Goal: Task Accomplishment & Management: Manage account settings

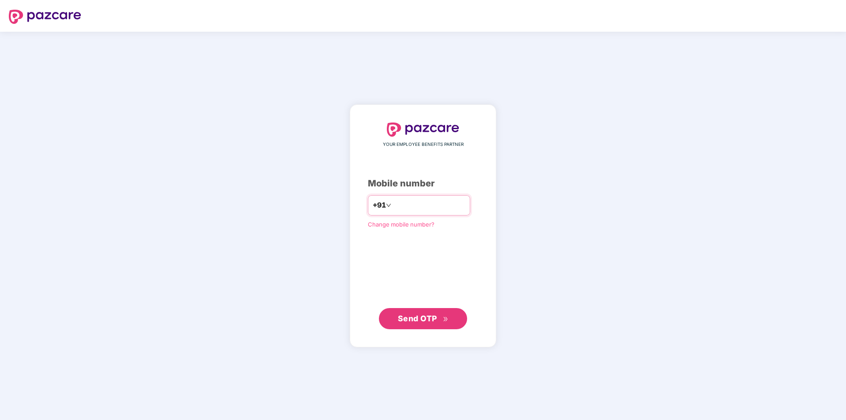
click at [411, 212] on input "number" at bounding box center [429, 205] width 72 height 14
type input "**********"
click at [423, 315] on span "Send OTP" at bounding box center [417, 318] width 39 height 9
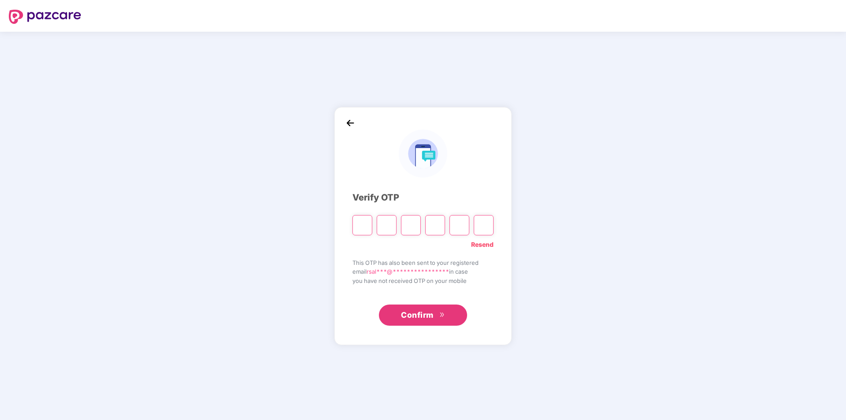
type input "*"
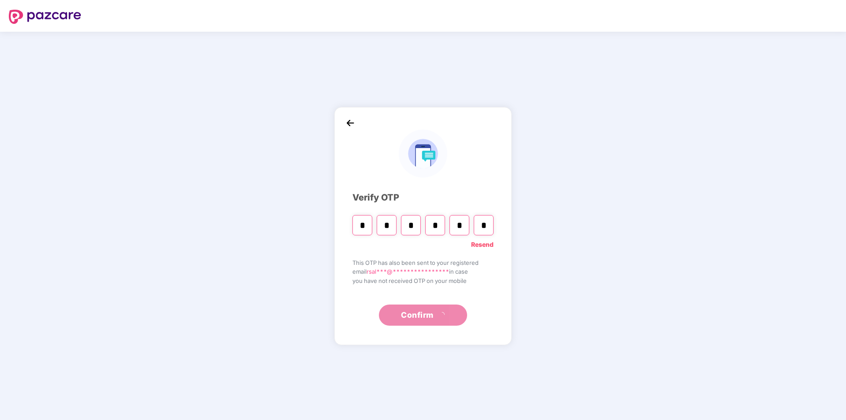
type input "*"
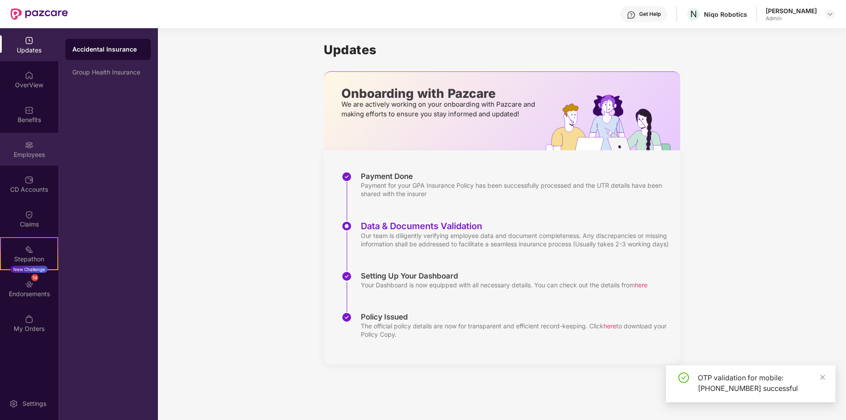
click at [38, 149] on div "Employees" at bounding box center [29, 149] width 58 height 33
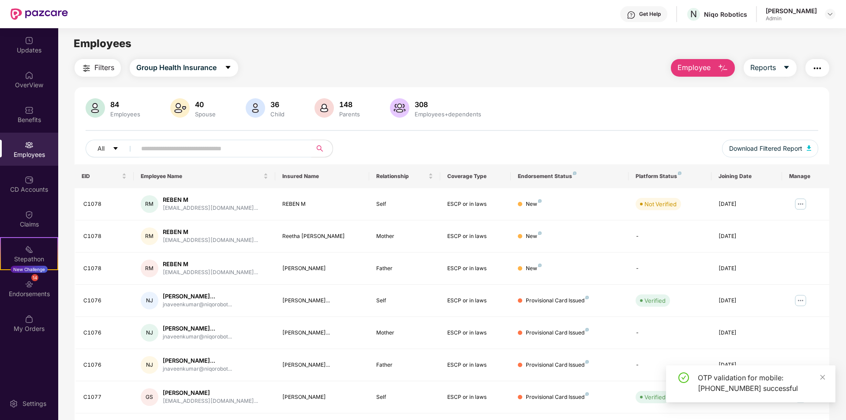
click at [146, 157] on span at bounding box center [221, 149] width 181 height 18
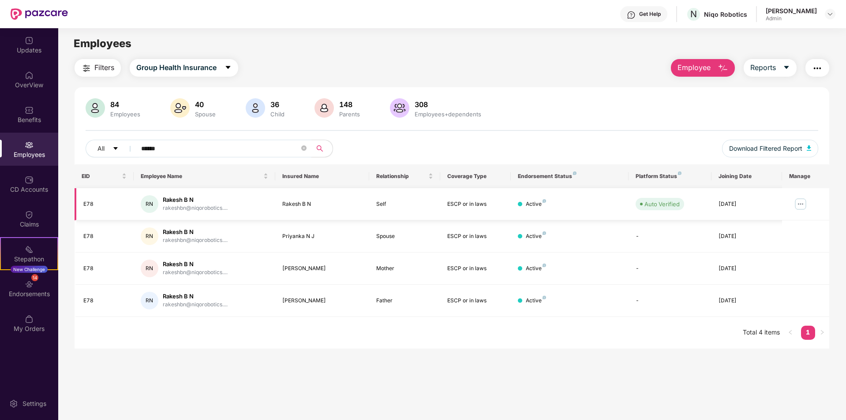
type input "******"
click at [800, 207] on img at bounding box center [800, 204] width 14 height 14
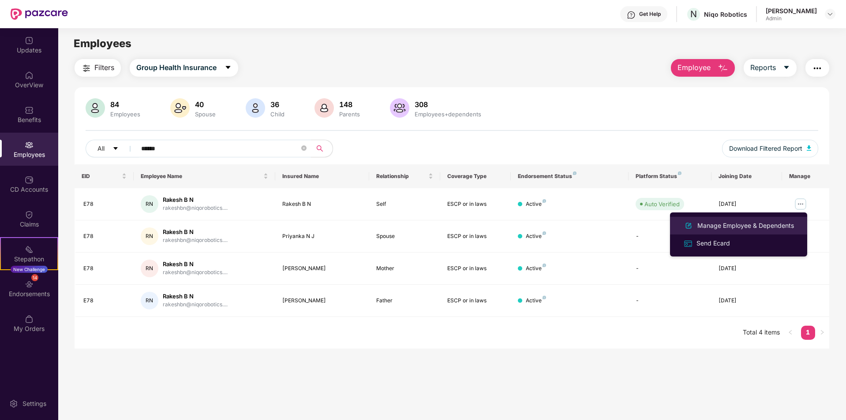
click at [711, 224] on div "Manage Employee & Dependents" at bounding box center [745, 226] width 100 height 10
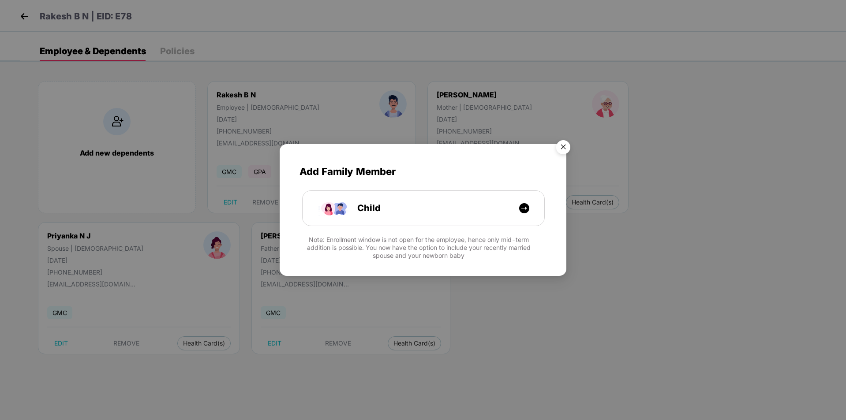
click at [565, 145] on img "Close" at bounding box center [563, 148] width 25 height 25
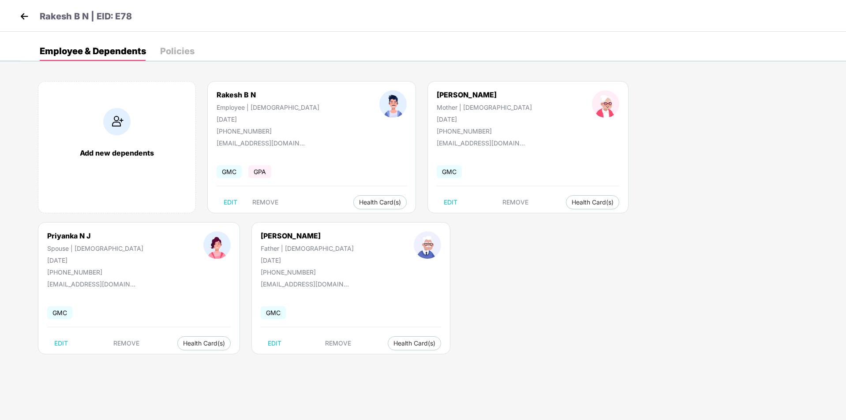
click at [25, 17] on img at bounding box center [24, 16] width 13 height 13
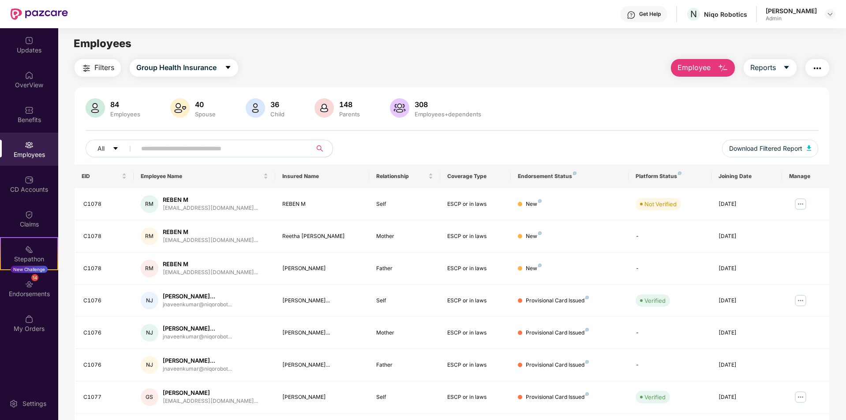
click at [226, 149] on input "text" at bounding box center [220, 148] width 158 height 13
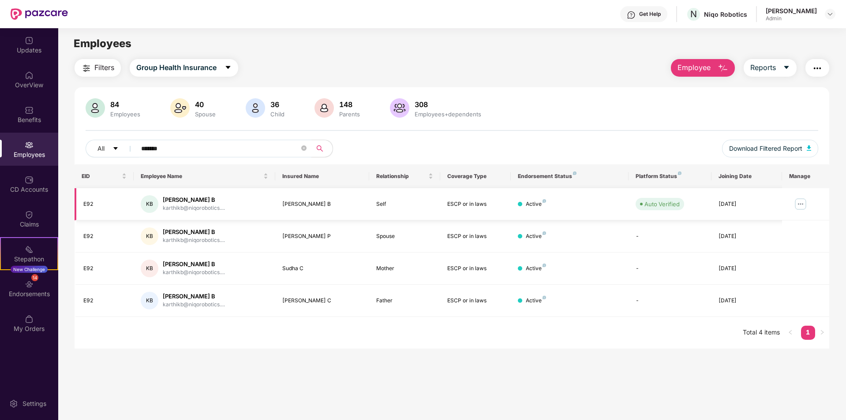
type input "*******"
click at [799, 207] on img at bounding box center [800, 204] width 14 height 14
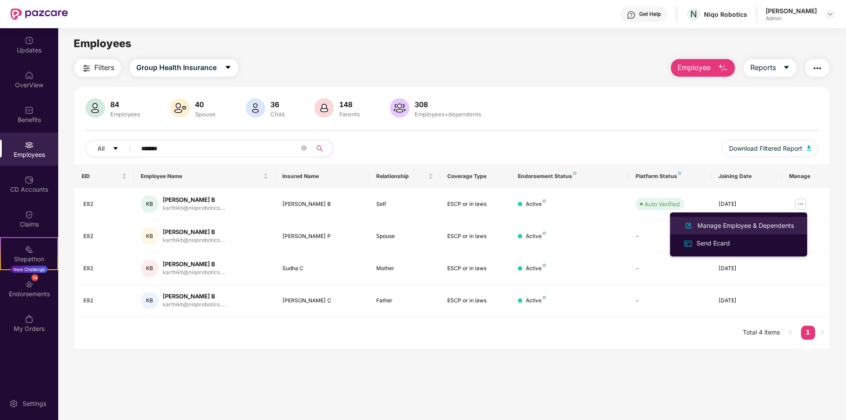
click at [706, 226] on div "Manage Employee & Dependents" at bounding box center [745, 226] width 100 height 10
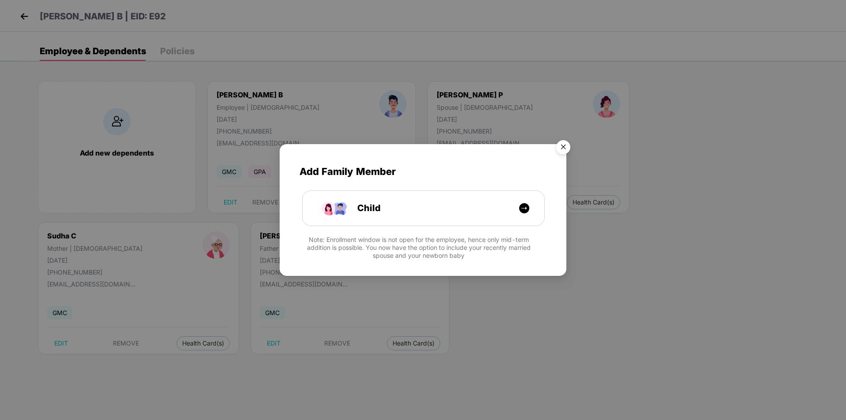
click at [563, 148] on img "Close" at bounding box center [563, 148] width 25 height 25
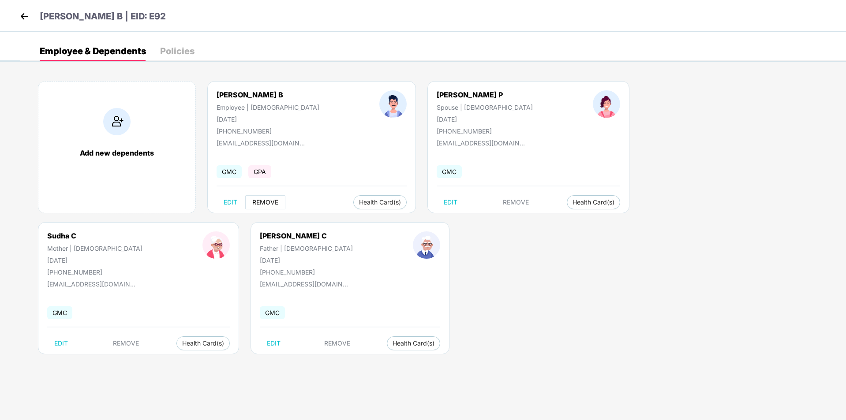
click at [263, 199] on span "REMOVE" at bounding box center [265, 202] width 26 height 7
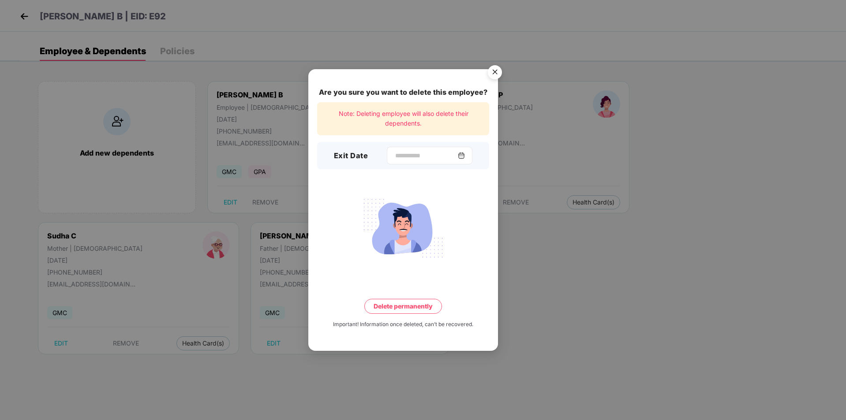
click at [465, 152] on img at bounding box center [461, 155] width 7 height 7
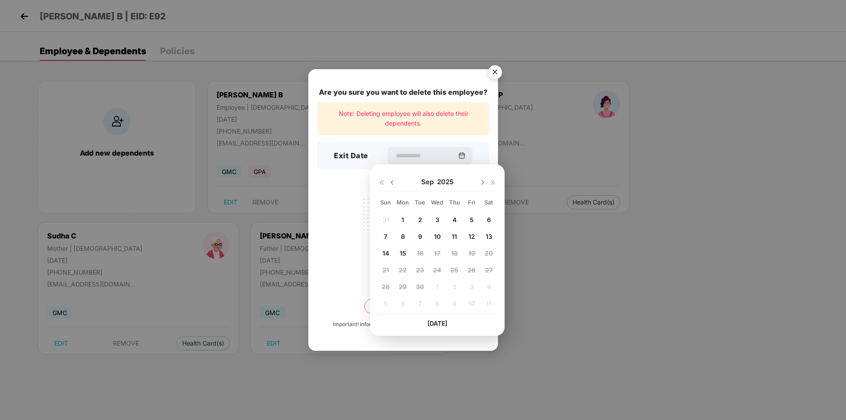
click at [477, 240] on div "12" at bounding box center [471, 236] width 15 height 13
click at [472, 239] on span "12" at bounding box center [471, 236] width 7 height 7
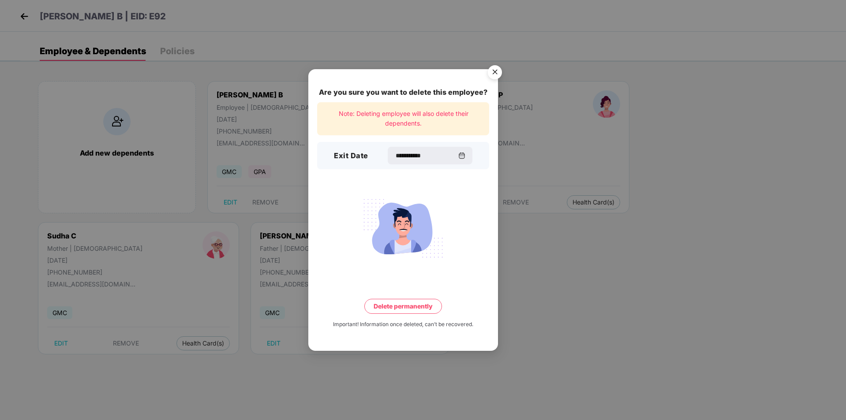
type input "**********"
click at [399, 309] on button "Delete permanently" at bounding box center [403, 306] width 78 height 15
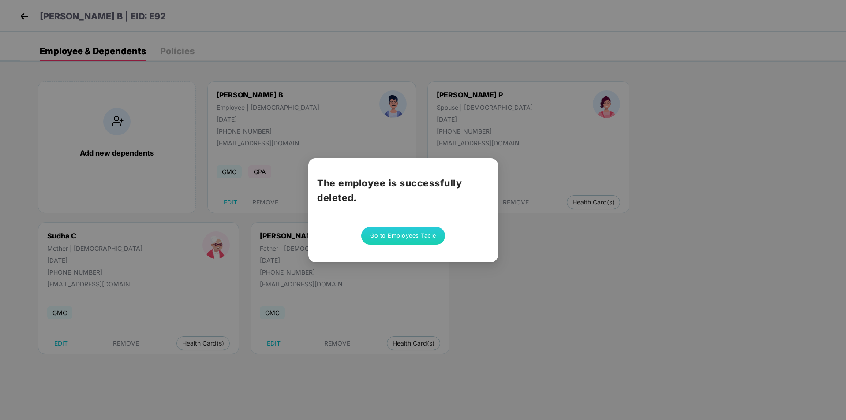
click at [412, 235] on button "Go to Employees Table" at bounding box center [403, 236] width 84 height 18
